Goal: Task Accomplishment & Management: Use online tool/utility

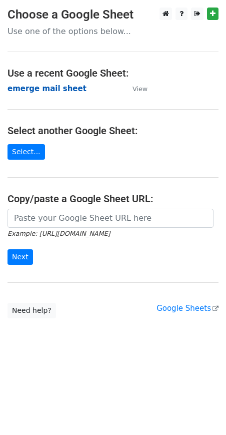
click at [54, 90] on strong "emerge mail sheet" at bounding box center [47, 88] width 79 height 9
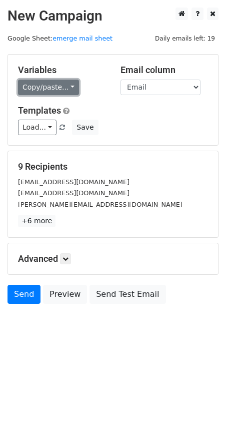
click at [55, 89] on link "Copy/paste..." at bounding box center [48, 88] width 61 height 16
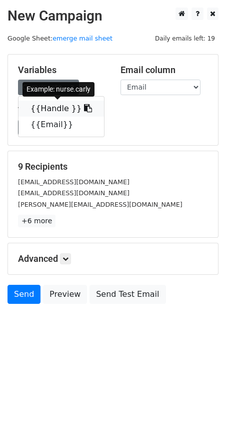
click at [84, 110] on icon at bounding box center [88, 108] width 8 height 8
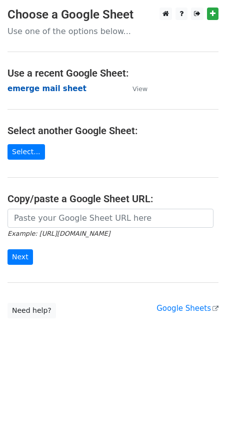
click at [30, 89] on strong "emerge mail sheet" at bounding box center [47, 88] width 79 height 9
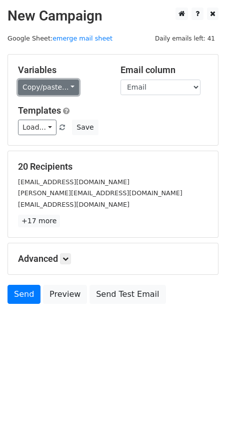
click at [64, 88] on link "Copy/paste..." at bounding box center [48, 88] width 61 height 16
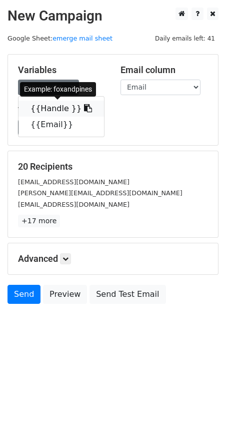
click at [84, 111] on icon at bounding box center [88, 108] width 8 height 8
